Goal: Information Seeking & Learning: Learn about a topic

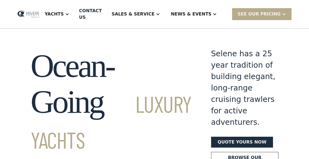
click at [64, 16] on div "Yachts" at bounding box center [54, 14] width 19 height 7
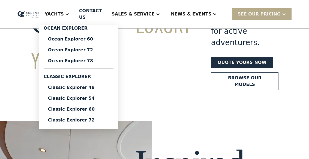
scroll to position [80, 0]
click at [65, 86] on div "Classic Explorer 49" at bounding box center [78, 88] width 61 height 4
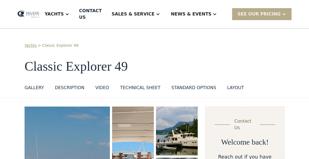
click at [31, 85] on div "GALLERY" at bounding box center [34, 88] width 19 height 7
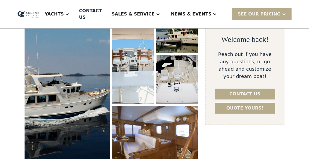
scroll to position [107, 0]
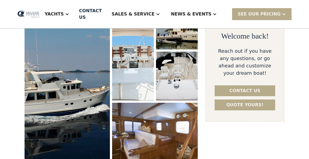
click at [50, 86] on img "open lightbox" at bounding box center [67, 82] width 87 height 166
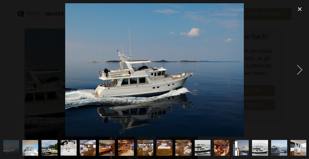
click at [298, 78] on div "next image" at bounding box center [299, 70] width 19 height 134
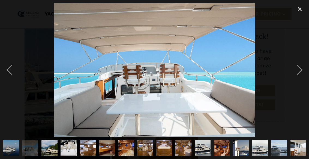
scroll to position [0, 0]
click at [307, 80] on div "next image" at bounding box center [299, 70] width 19 height 134
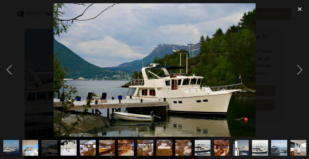
click at [304, 79] on div "next image" at bounding box center [299, 70] width 19 height 134
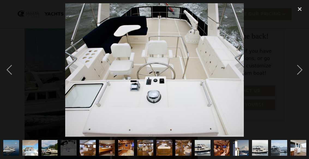
click at [301, 80] on div "next image" at bounding box center [299, 70] width 19 height 134
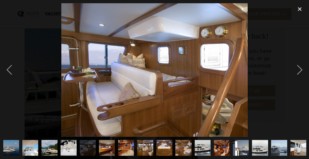
click at [298, 81] on div "next image" at bounding box center [299, 70] width 19 height 134
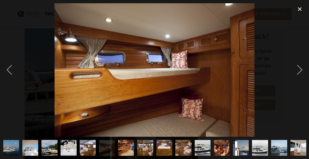
click at [300, 80] on div "next image" at bounding box center [299, 70] width 19 height 134
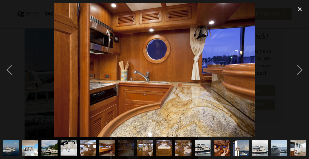
click at [299, 82] on div "next image" at bounding box center [299, 70] width 19 height 134
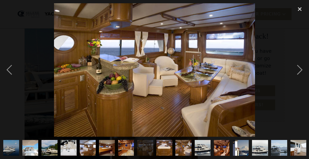
click at [300, 80] on div "next image" at bounding box center [299, 70] width 19 height 134
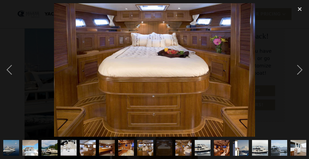
click at [298, 83] on div "next image" at bounding box center [299, 70] width 19 height 134
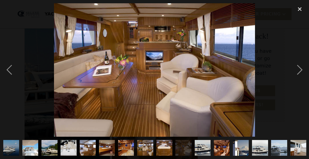
click at [297, 78] on div "next image" at bounding box center [299, 70] width 19 height 134
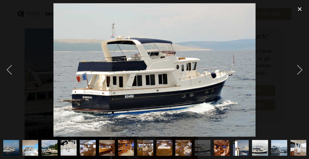
click at [301, 79] on div "next image" at bounding box center [299, 70] width 19 height 134
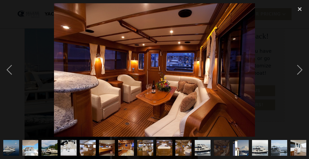
click at [298, 75] on div "next image" at bounding box center [299, 70] width 19 height 134
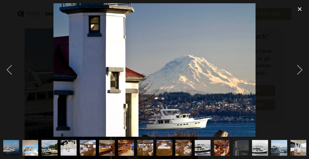
click at [299, 79] on div "next image" at bounding box center [299, 70] width 19 height 134
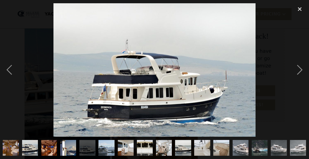
scroll to position [0, 255]
click at [301, 79] on div "next image" at bounding box center [299, 70] width 19 height 134
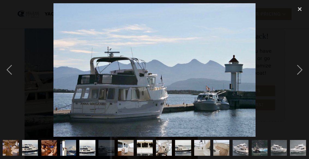
click at [297, 80] on div "next image" at bounding box center [299, 70] width 19 height 134
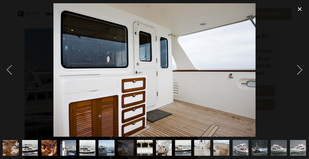
click at [302, 77] on div "next image" at bounding box center [299, 70] width 19 height 134
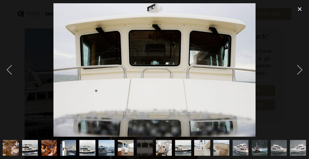
click at [300, 78] on div "next image" at bounding box center [299, 70] width 19 height 134
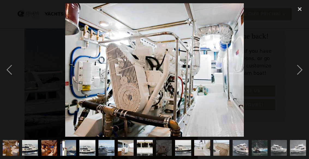
click at [300, 77] on div "next image" at bounding box center [299, 70] width 19 height 134
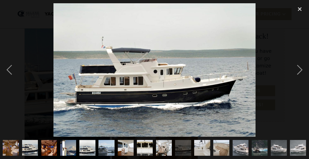
click at [301, 77] on div "next image" at bounding box center [299, 70] width 19 height 134
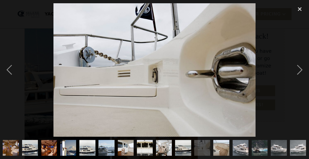
click at [298, 78] on div "next image" at bounding box center [299, 70] width 19 height 134
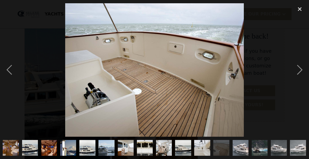
click at [303, 77] on div "next image" at bounding box center [299, 70] width 19 height 134
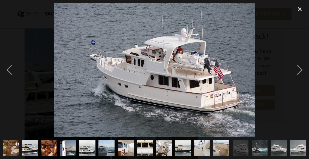
click at [299, 76] on div "next image" at bounding box center [299, 70] width 19 height 134
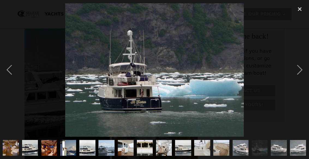
click at [304, 77] on div "next image" at bounding box center [299, 70] width 19 height 134
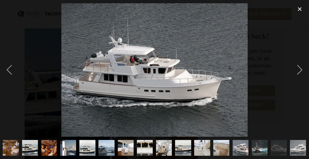
click at [302, 77] on div "next image" at bounding box center [299, 70] width 19 height 134
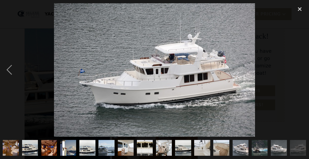
scroll to position [0, 0]
click at [308, 7] on div "close lightbox" at bounding box center [299, 9] width 19 height 12
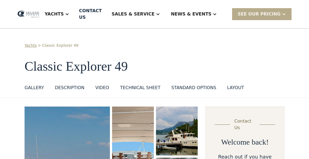
click at [283, 14] on div at bounding box center [283, 14] width 4 height 4
click at [277, 25] on link "Get a PASSCODE" at bounding box center [268, 26] width 73 height 12
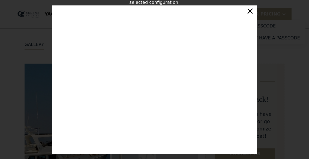
scroll to position [43, 0]
click at [253, 16] on div "×" at bounding box center [250, 10] width 8 height 11
